Goal: Transaction & Acquisition: Purchase product/service

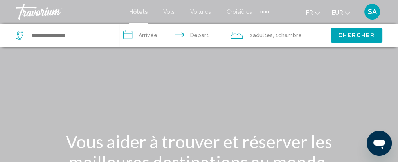
click at [373, 11] on span "SA" at bounding box center [372, 12] width 9 height 8
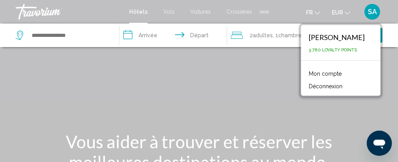
click at [344, 72] on link "Mon compte" at bounding box center [325, 74] width 41 height 10
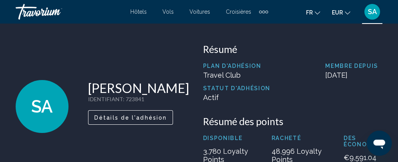
click at [315, 13] on icon "Change language" at bounding box center [317, 12] width 5 height 5
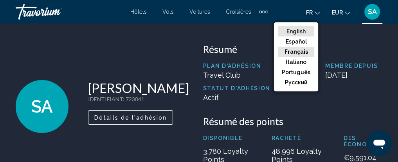
click at [300, 31] on button "English" at bounding box center [296, 31] width 36 height 10
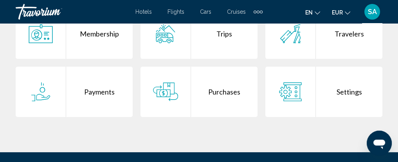
scroll to position [213, 0]
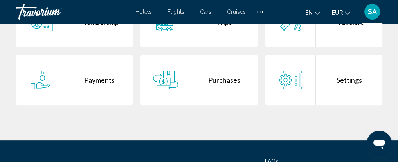
click at [224, 96] on div "Purchases" at bounding box center [224, 80] width 67 height 50
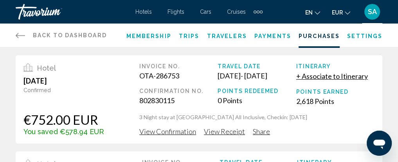
click at [175, 135] on span "View Confirmation" at bounding box center [167, 131] width 57 height 9
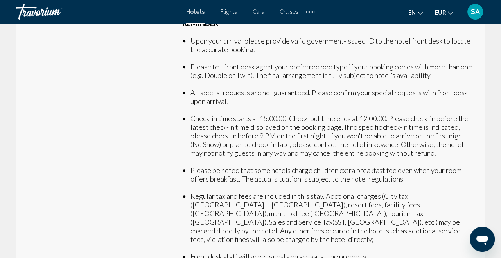
scroll to position [180, 0]
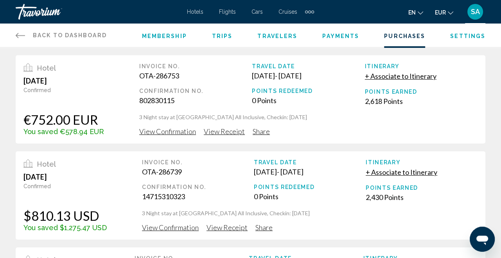
click at [257, 129] on span "Share" at bounding box center [261, 131] width 17 height 9
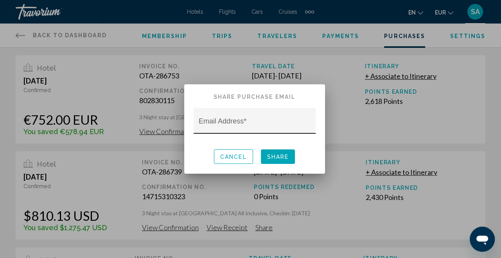
click at [265, 117] on div "Email Address *" at bounding box center [255, 123] width 112 height 21
type input "*"
type input "**********"
click at [276, 161] on button "Share" at bounding box center [278, 156] width 34 height 14
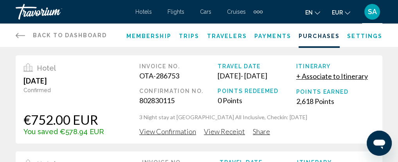
click at [44, 91] on div "Confirmed" at bounding box center [63, 90] width 81 height 6
drag, startPoint x: 184, startPoint y: 75, endPoint x: 133, endPoint y: 66, distance: 51.7
click at [133, 66] on div "Hotel August 11, 2025 Confirmed €752.00 EUR You saved €578.94 EUR Invoice No. O…" at bounding box center [199, 99] width 367 height 88
copy div "Invoice No. OTA-286753"
drag, startPoint x: 312, startPoint y: 123, endPoint x: 136, endPoint y: 123, distance: 175.8
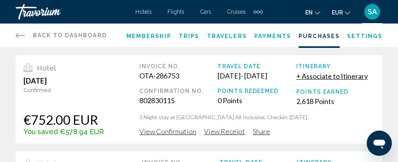
click at [136, 123] on div "Hotel August 11, 2025 Confirmed €752.00 EUR You saved €578.94 EUR Invoice No. O…" at bounding box center [199, 99] width 367 height 88
copy p "3 Night stay at Occidental Punta Cana All Inclusive, Checkin: 2025-08-18"
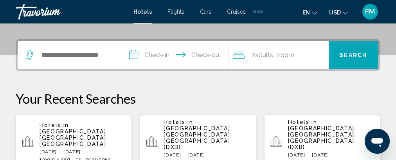
scroll to position [178, 0]
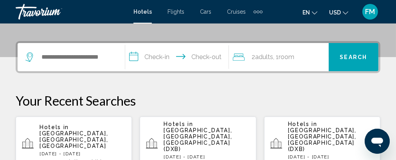
click at [72, 133] on span "Dubai Healthcare City, Dubai Emirate, United Arab Emirates" at bounding box center [74, 139] width 69 height 19
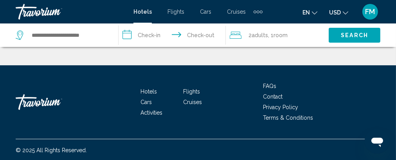
scroll to position [265, 0]
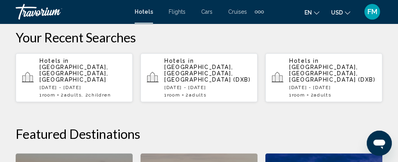
scroll to position [249, 0]
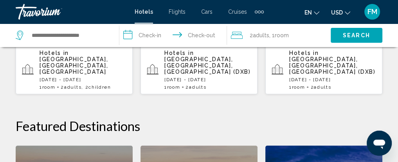
click at [87, 63] on p "Hotels in Dubai Healthcare City, Dubai Emirate, United Arab Emirates" at bounding box center [83, 62] width 87 height 25
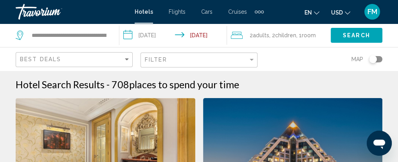
click at [228, 78] on span "places to spend your time" at bounding box center [184, 84] width 110 height 12
